Goal: Task Accomplishment & Management: Use online tool/utility

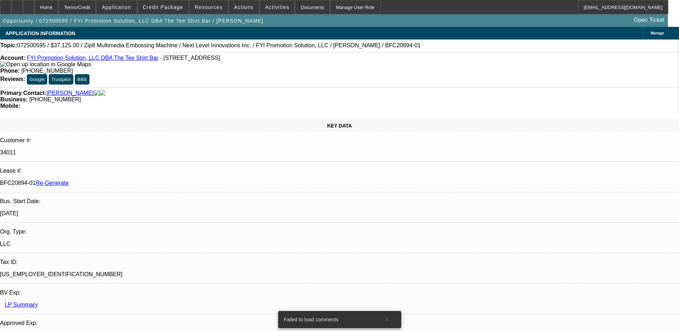
select select "0"
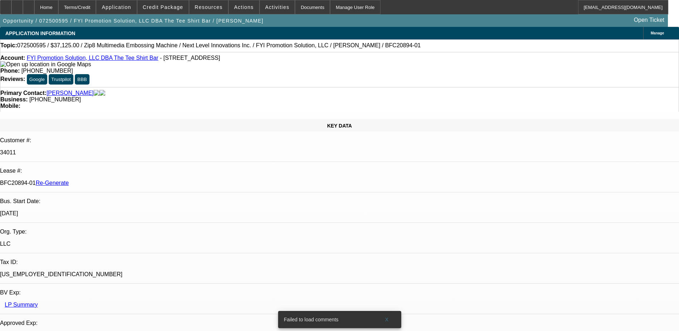
select select "0"
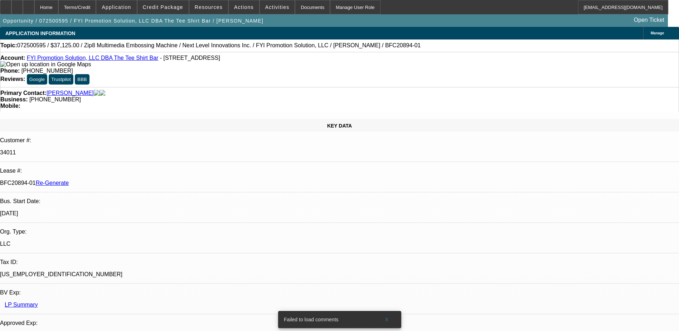
select select "0"
select select "1"
select select "6"
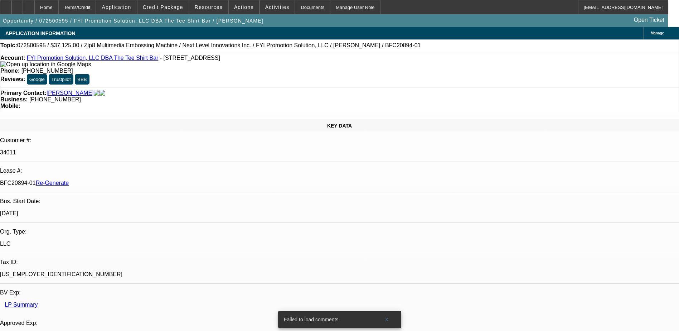
select select "1"
select select "6"
select select "1"
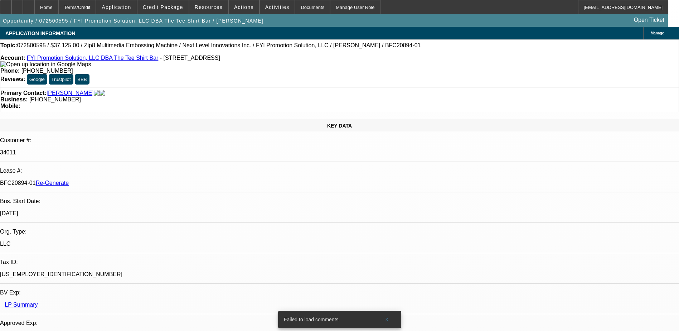
select select "6"
select select "1"
select select "6"
click at [388, 316] on span "X" at bounding box center [387, 319] width 4 height 6
